Goal: Book appointment/travel/reservation

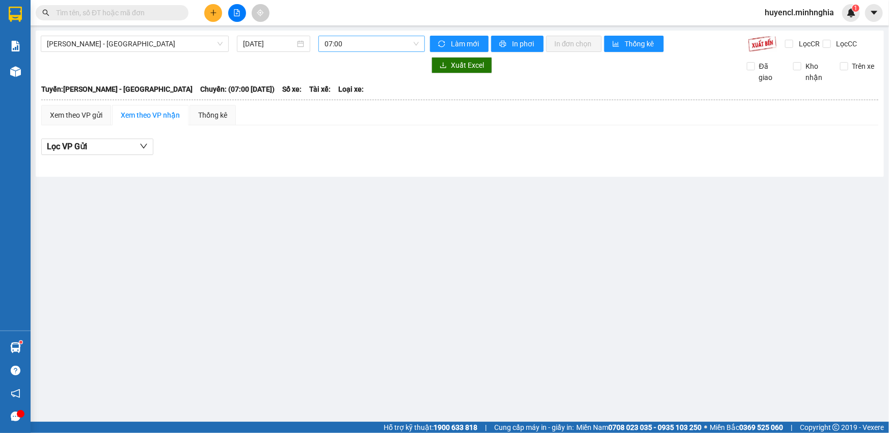
click at [367, 41] on span "07:00" at bounding box center [371, 43] width 94 height 15
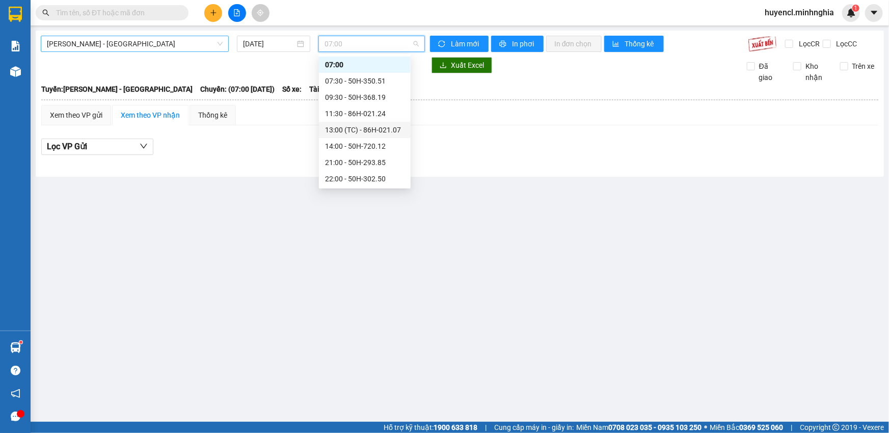
click at [148, 41] on span "[PERSON_NAME] - [GEOGRAPHIC_DATA]" at bounding box center [135, 43] width 176 height 15
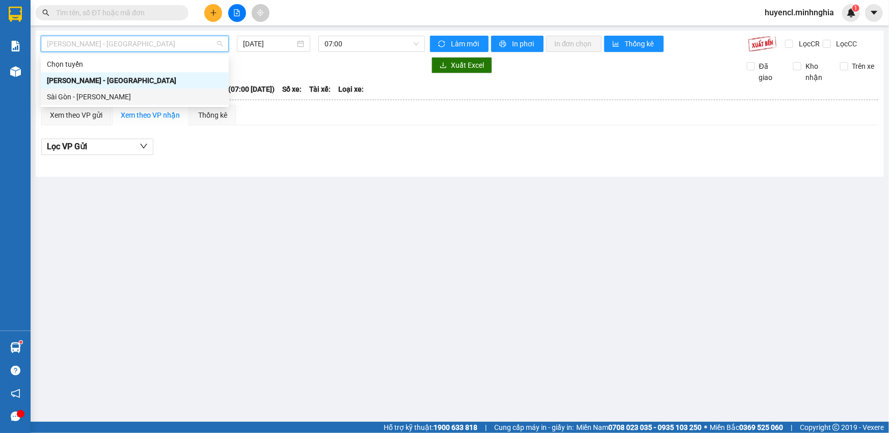
click at [140, 97] on div "Sài Gòn - [PERSON_NAME]" at bounding box center [135, 96] width 176 height 11
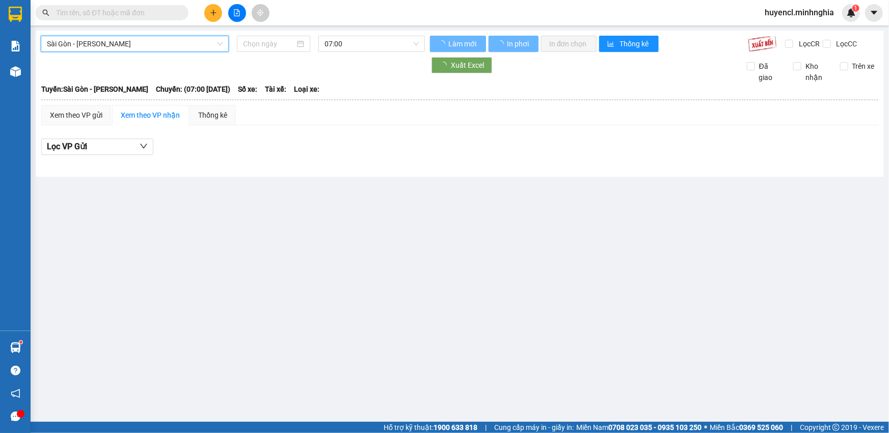
type input "[DATE]"
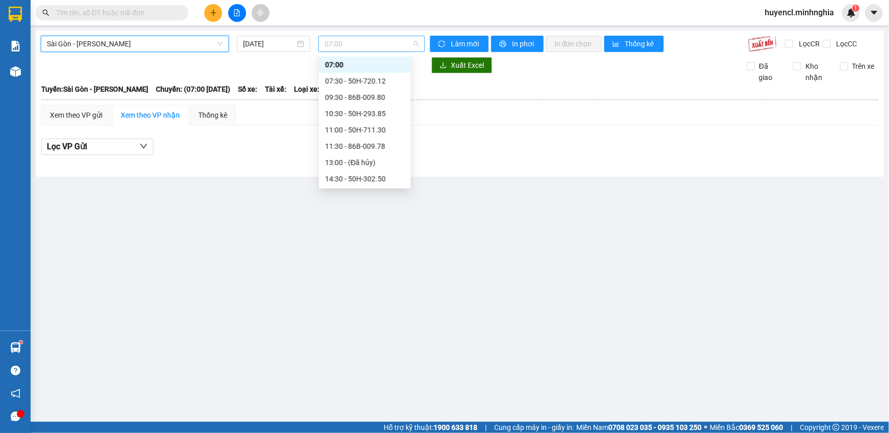
drag, startPoint x: 376, startPoint y: 40, endPoint x: 375, endPoint y: 51, distance: 11.2
click at [376, 40] on span "07:00" at bounding box center [371, 43] width 94 height 15
click at [378, 120] on div "10:30 - 50H-293.85" at bounding box center [365, 113] width 92 height 16
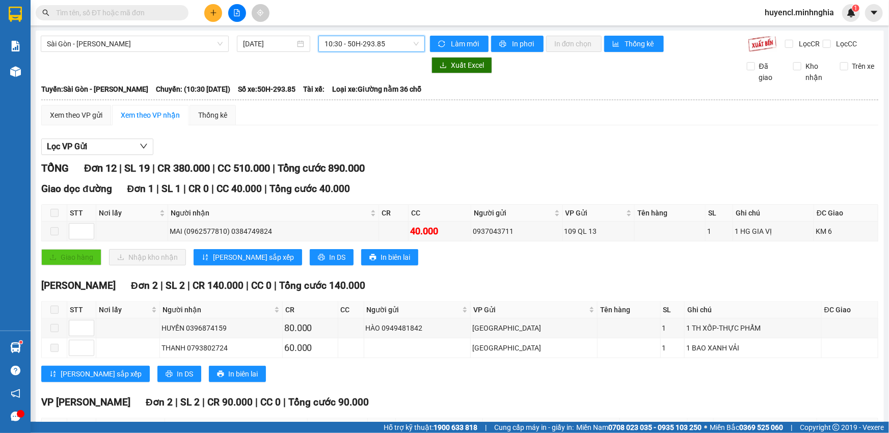
click at [391, 42] on span "10:30 - 50H-293.85" at bounding box center [371, 43] width 94 height 15
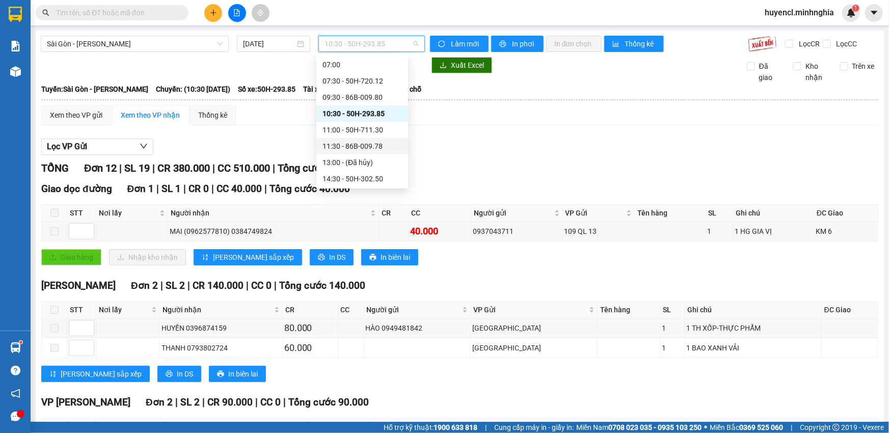
click at [371, 144] on div "11:30 - 86B-009.78" at bounding box center [361, 146] width 79 height 11
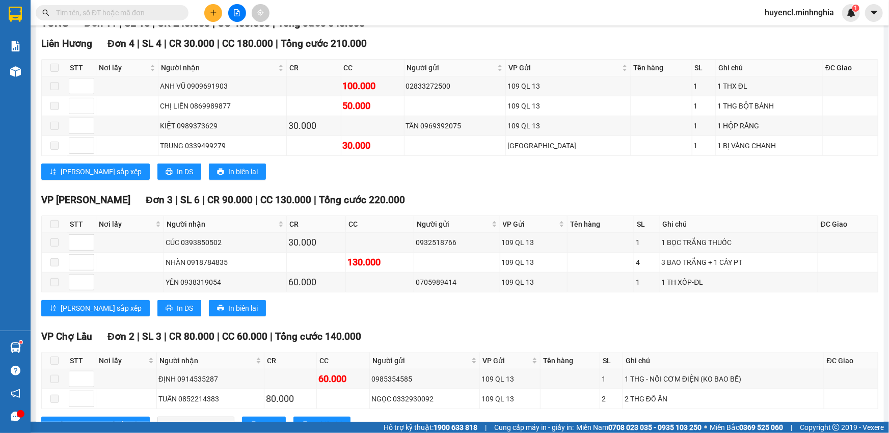
scroll to position [144, 0]
